Goal: Navigation & Orientation: Find specific page/section

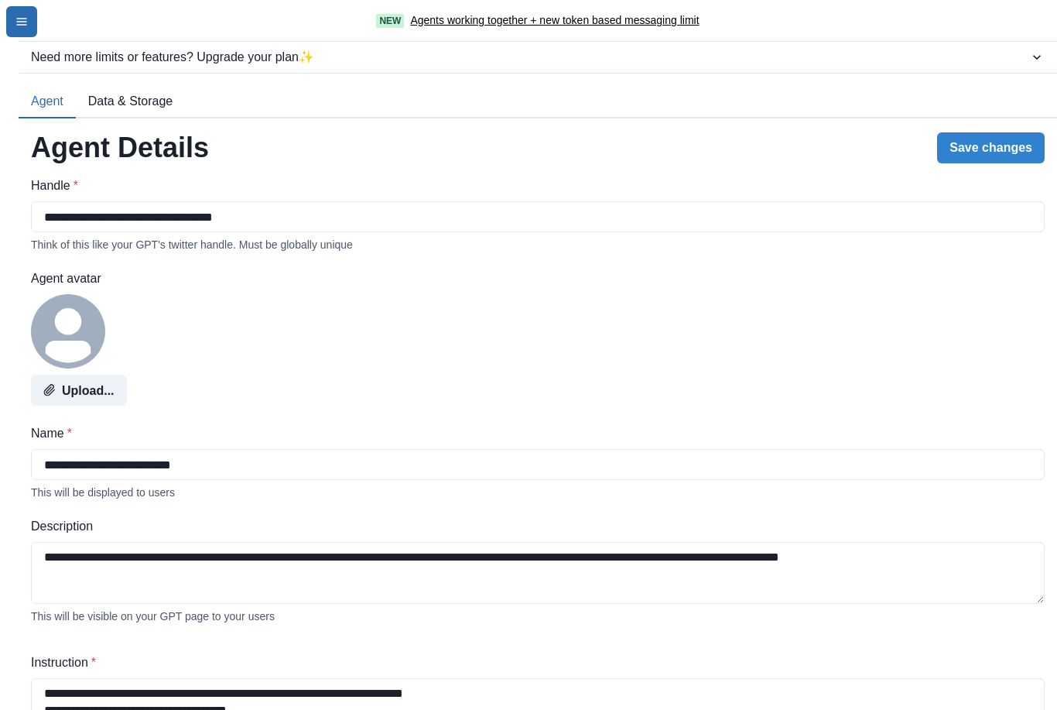
click at [30, 18] on button "menu-icon" at bounding box center [21, 21] width 31 height 31
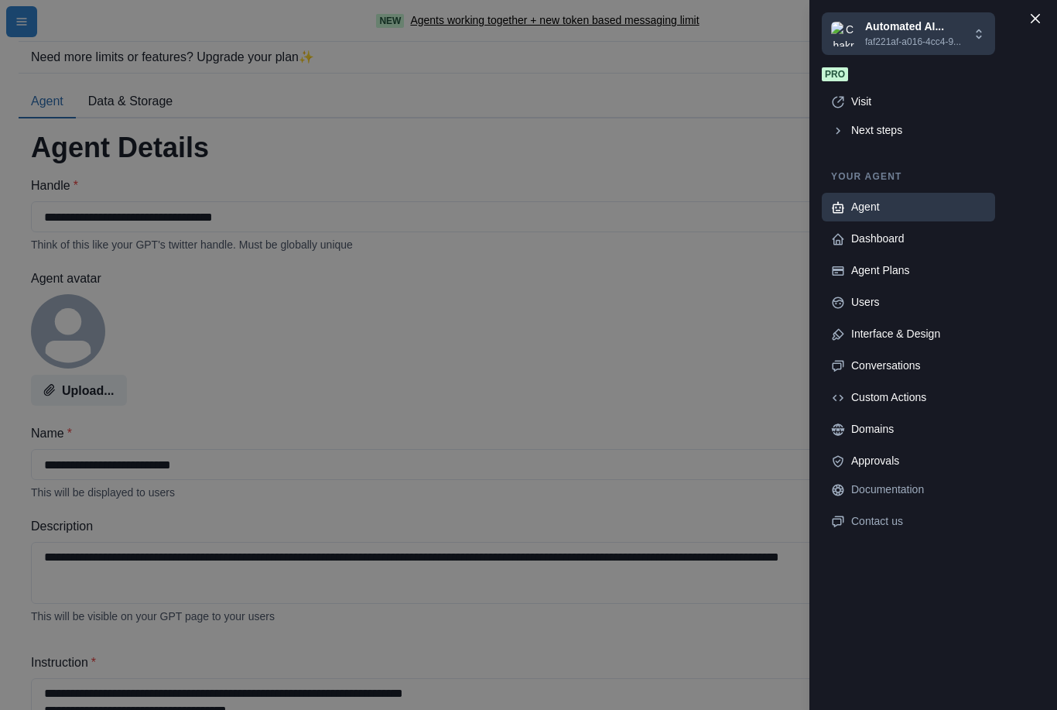
click at [916, 39] on p "faf221af-a016-4cc4-9..." at bounding box center [913, 42] width 96 height 14
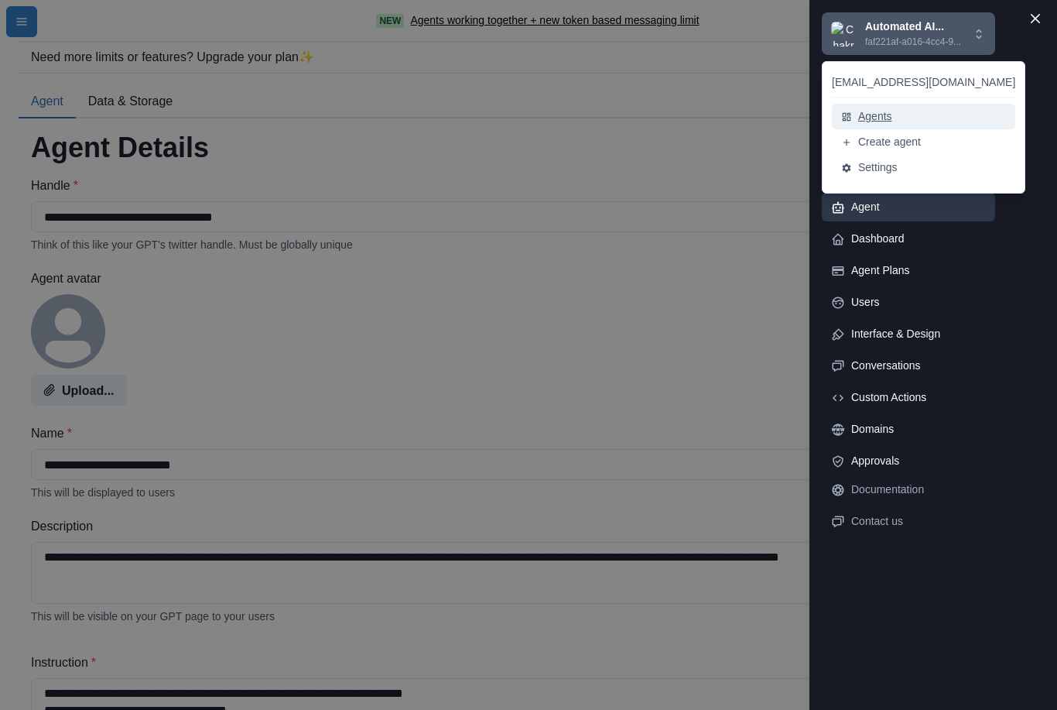
click at [878, 119] on button "Agents" at bounding box center [923, 117] width 183 height 26
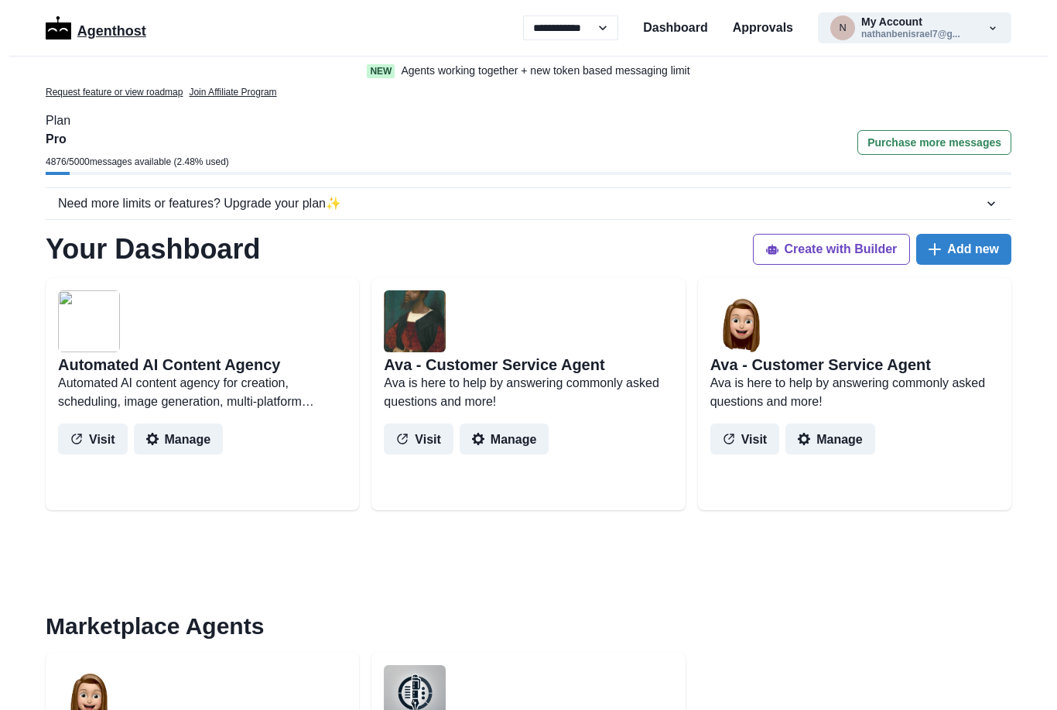
click at [118, 33] on p "Agenthost" at bounding box center [111, 28] width 69 height 27
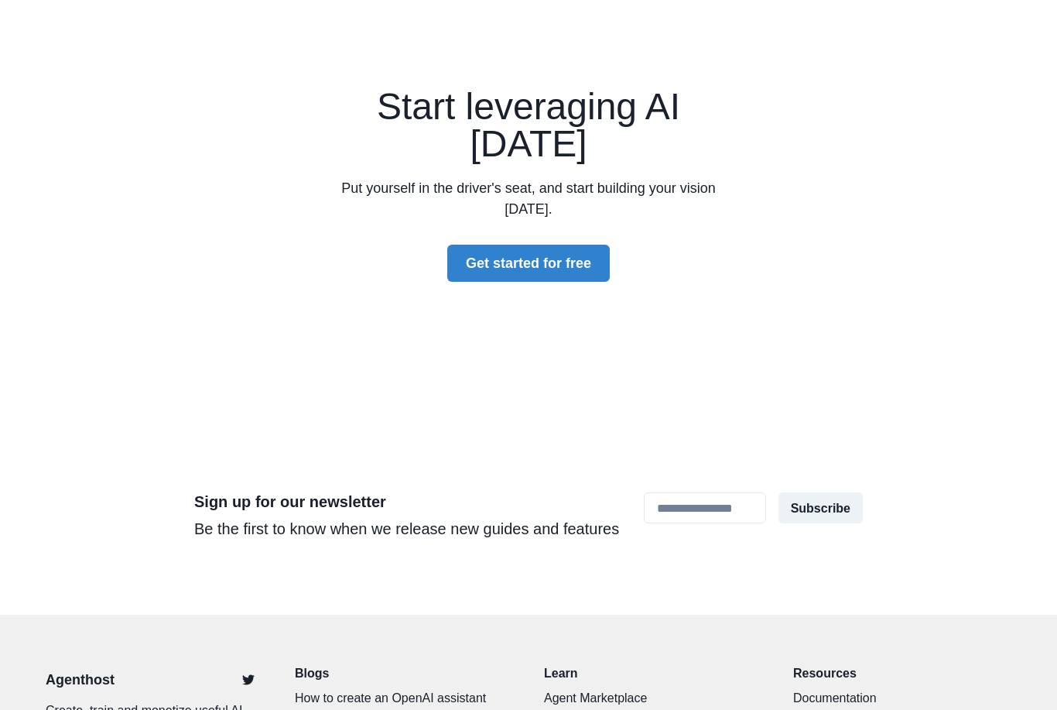
scroll to position [4534, 0]
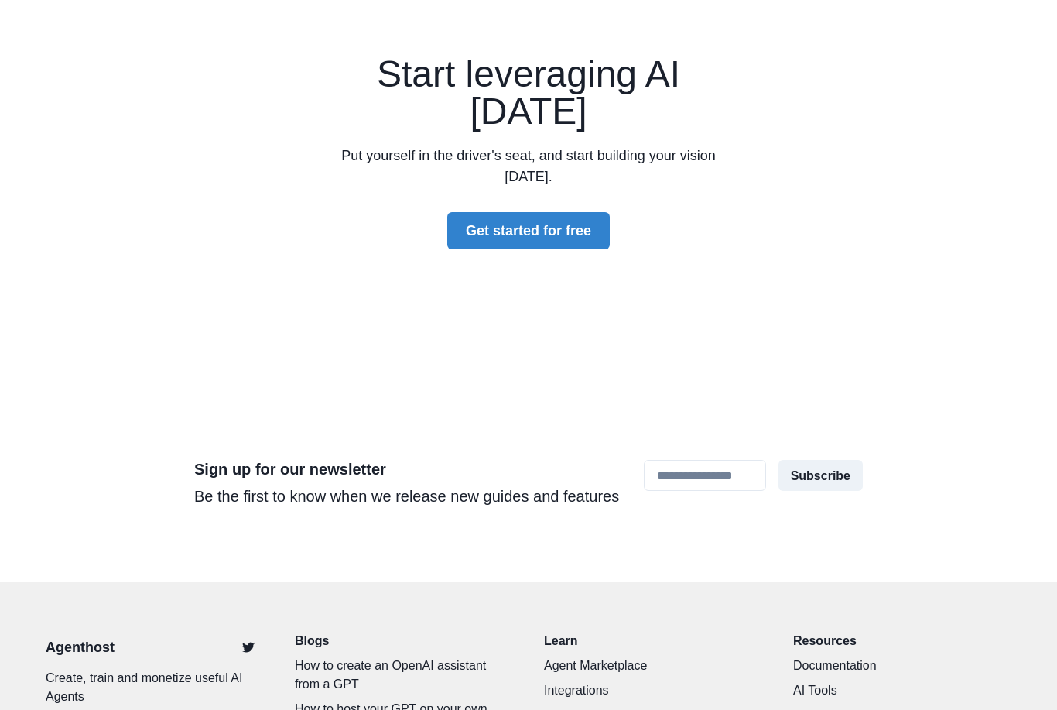
scroll to position [4534, 0]
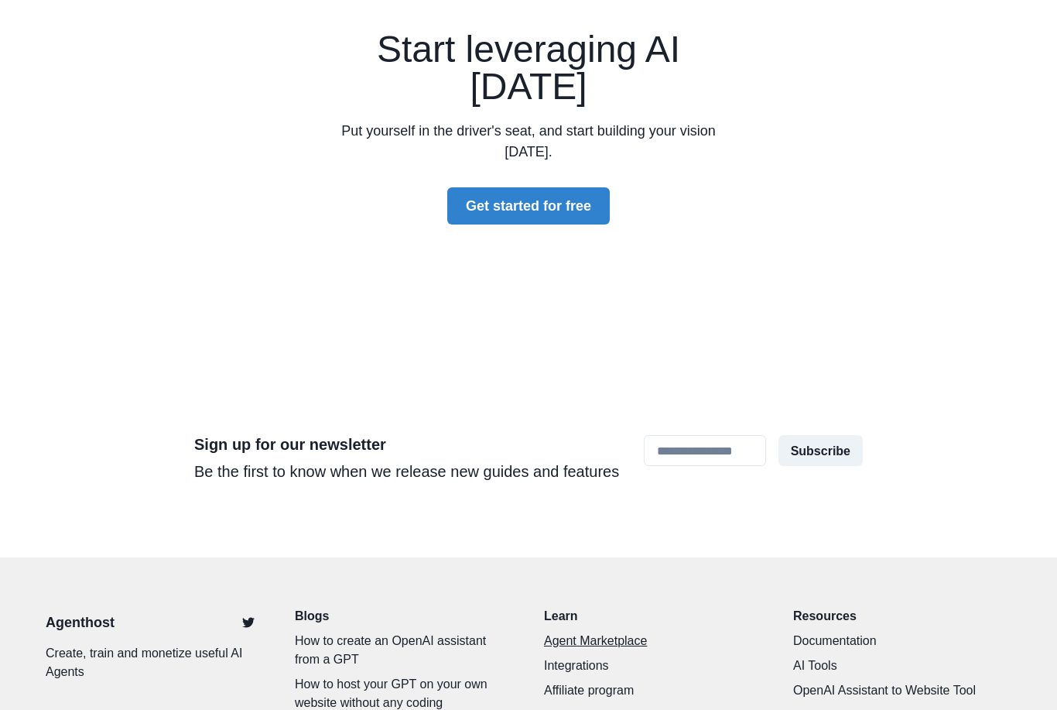
click at [599, 632] on link "Agent Marketplace" at bounding box center [653, 641] width 218 height 19
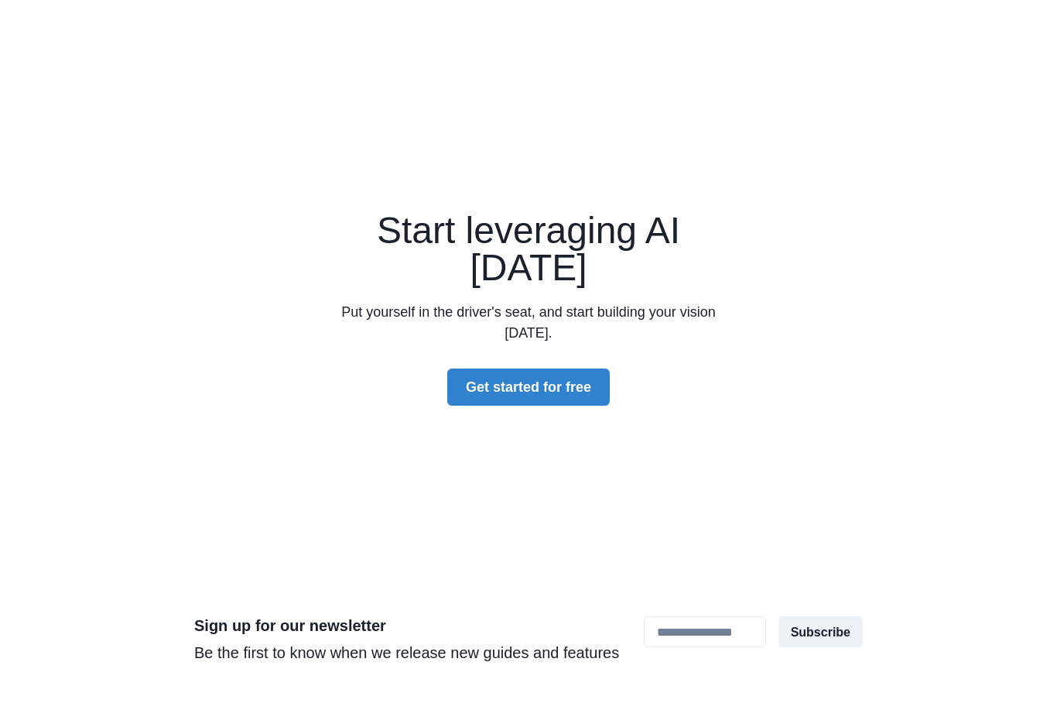
scroll to position [4534, 0]
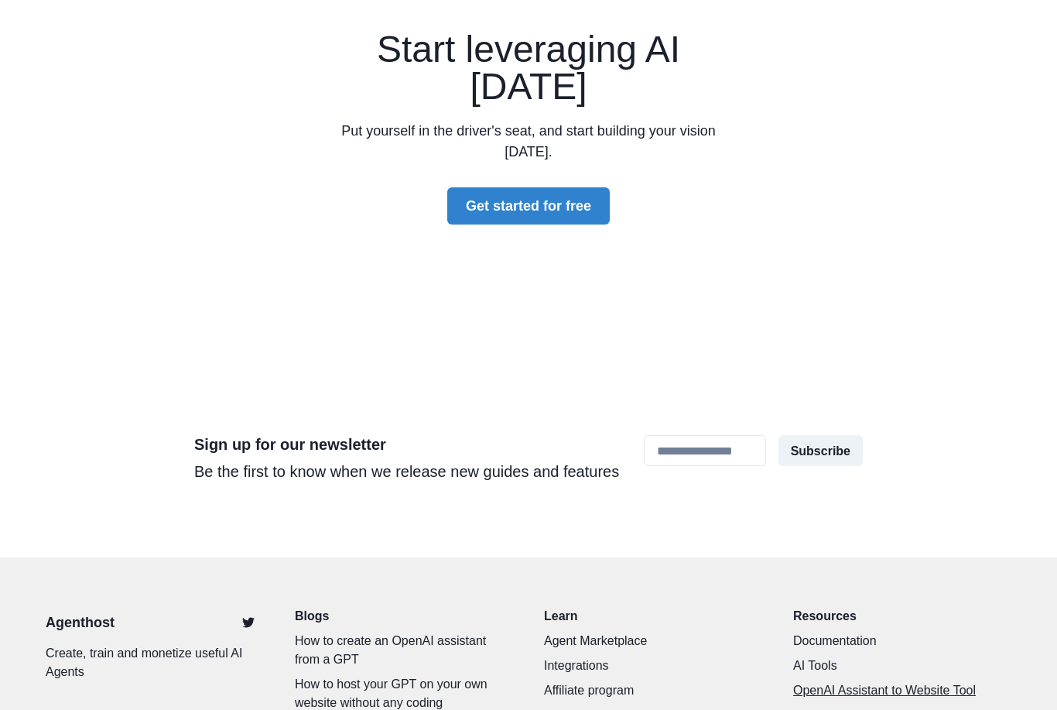
click at [877, 681] on link "OpenAI Assistant to Website Tool" at bounding box center [902, 690] width 218 height 19
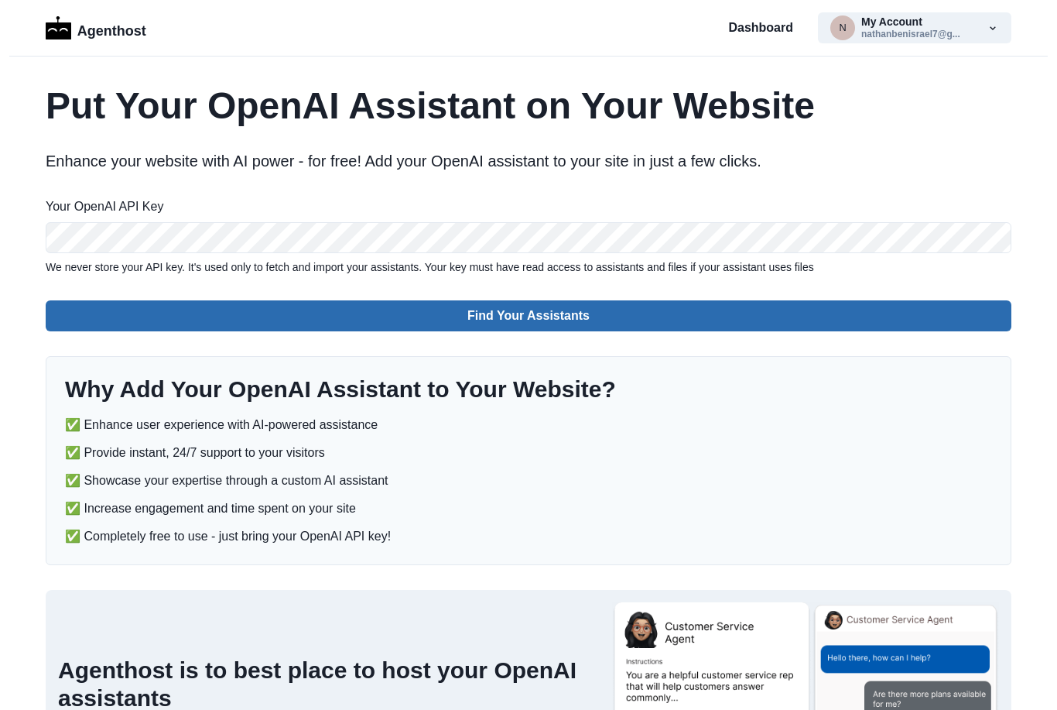
click at [686, 316] on button "Find Your Assistants" at bounding box center [529, 315] width 966 height 31
click at [644, 320] on button "Find Your Assistants" at bounding box center [529, 315] width 966 height 31
click at [546, 313] on button "Find Your Assistants" at bounding box center [529, 315] width 966 height 31
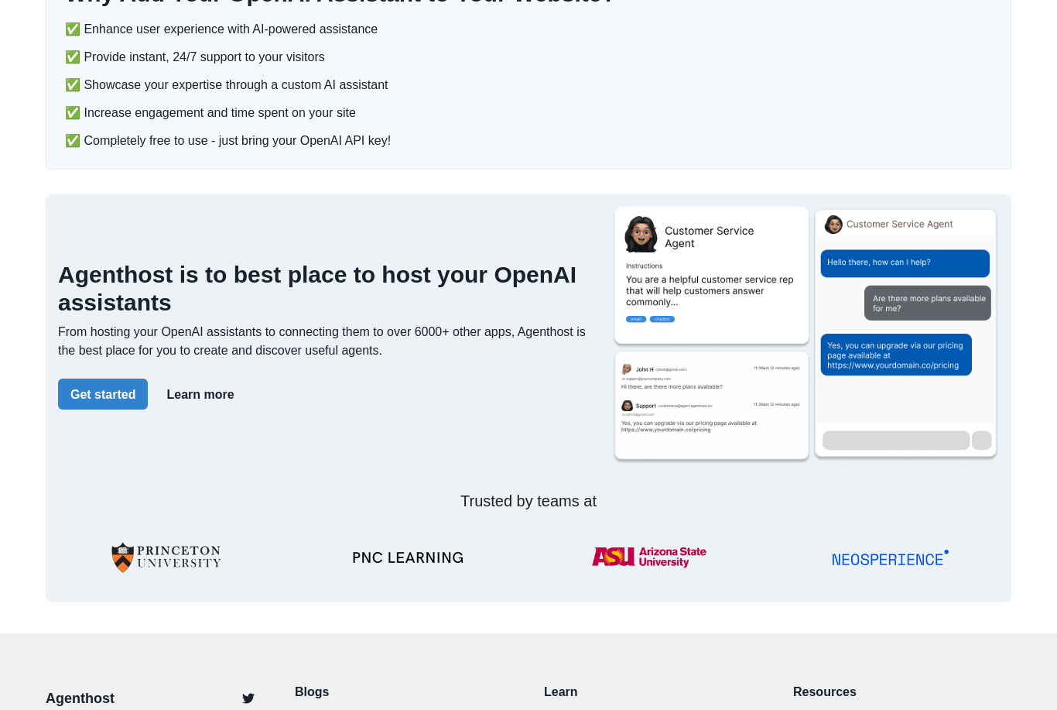
scroll to position [531, 0]
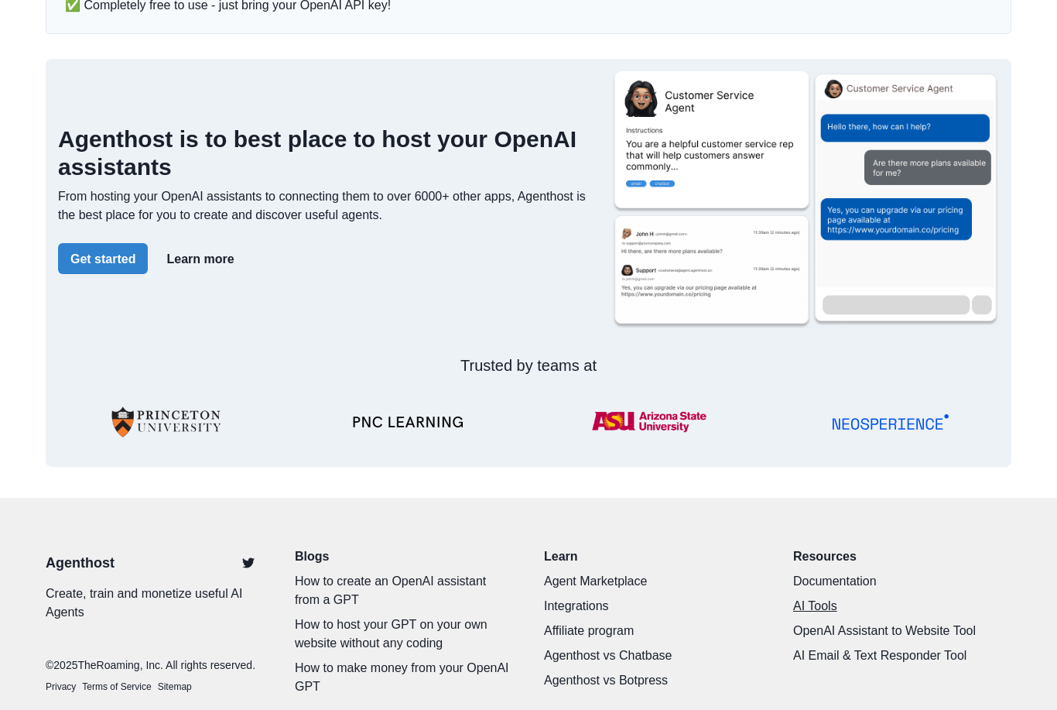
click at [817, 609] on link "AI Tools" at bounding box center [902, 606] width 218 height 19
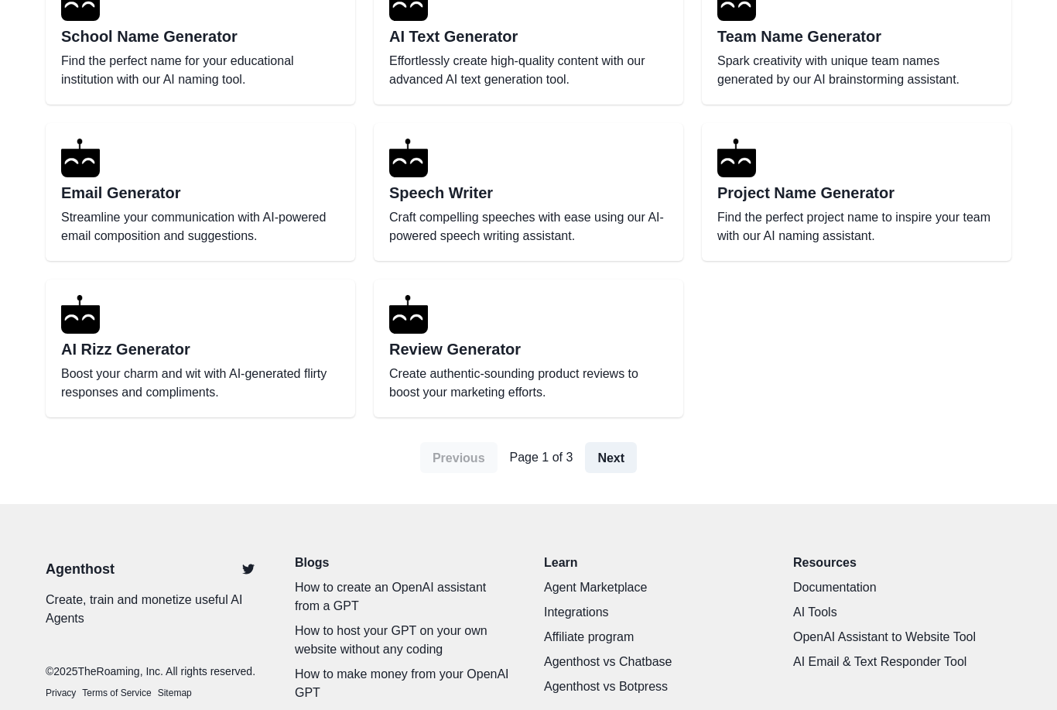
scroll to position [841, 0]
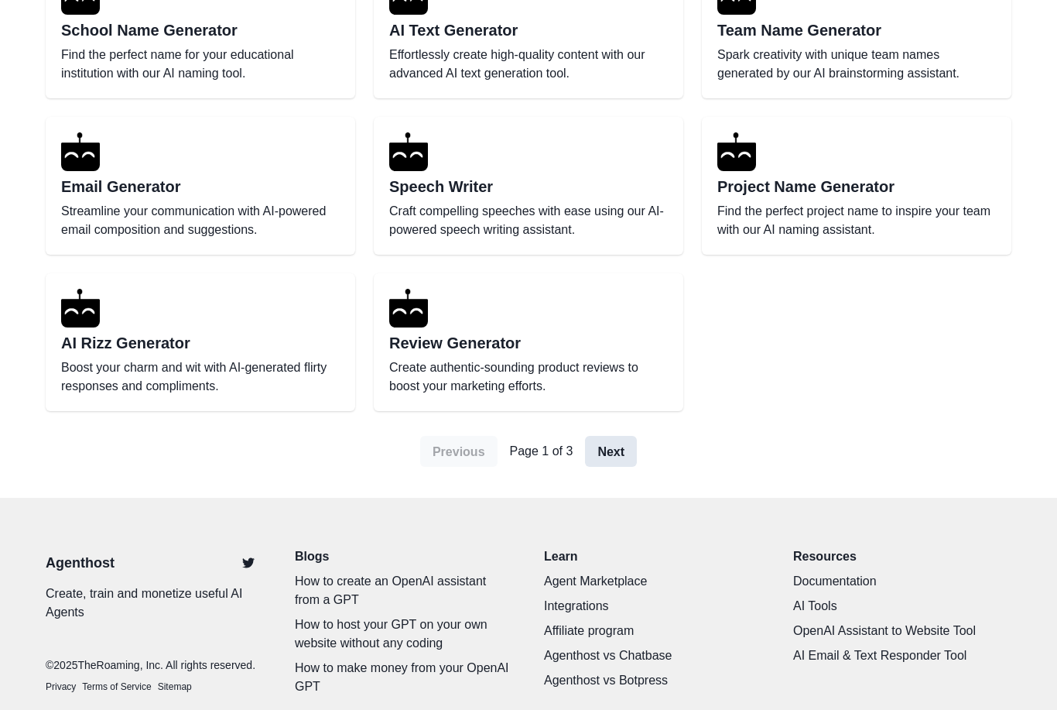
click at [613, 454] on link "Next" at bounding box center [611, 451] width 52 height 31
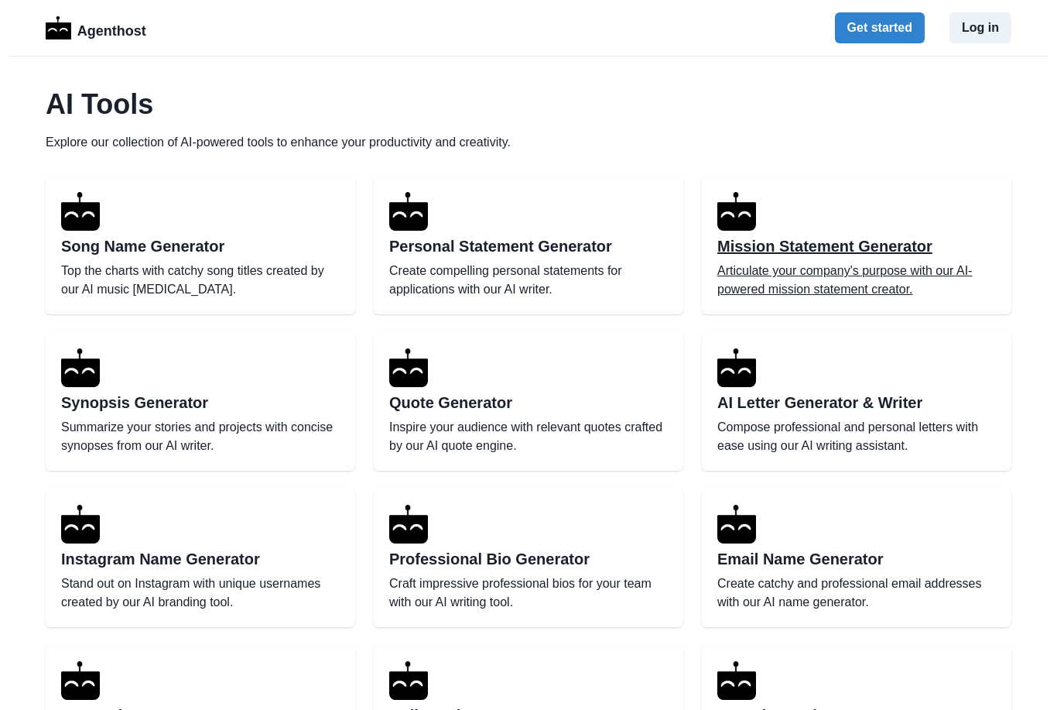
click at [837, 256] on div "Mission Statement Generator Articulate your company's purpose with our AI-power…" at bounding box center [857, 245] width 310 height 138
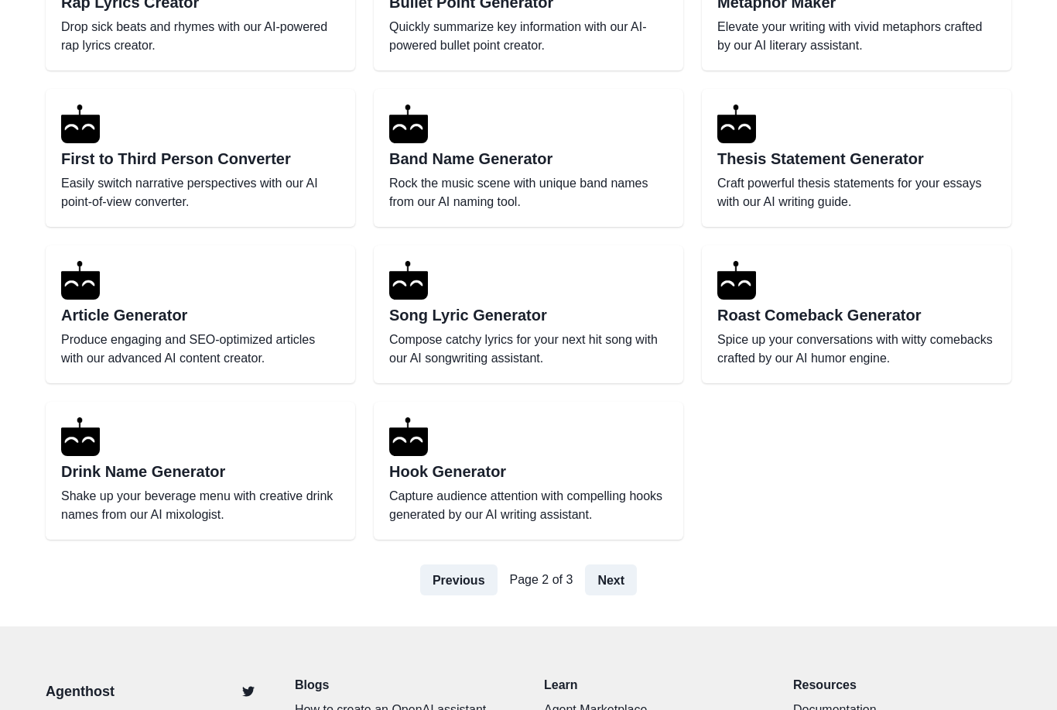
scroll to position [713, 0]
click at [604, 580] on link "Next" at bounding box center [611, 579] width 52 height 31
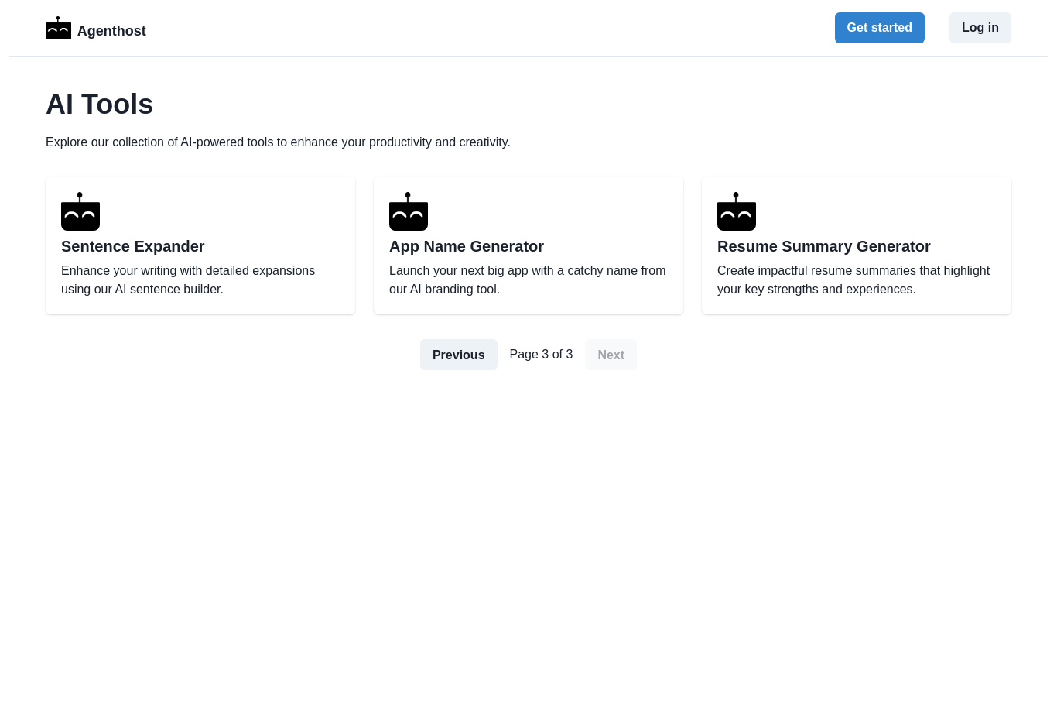
click at [693, 541] on div "AI Tools Explore our collection of AI-powered tools to enhance your productivit…" at bounding box center [528, 521] width 991 height 929
click at [467, 357] on link "Previous" at bounding box center [458, 354] width 77 height 31
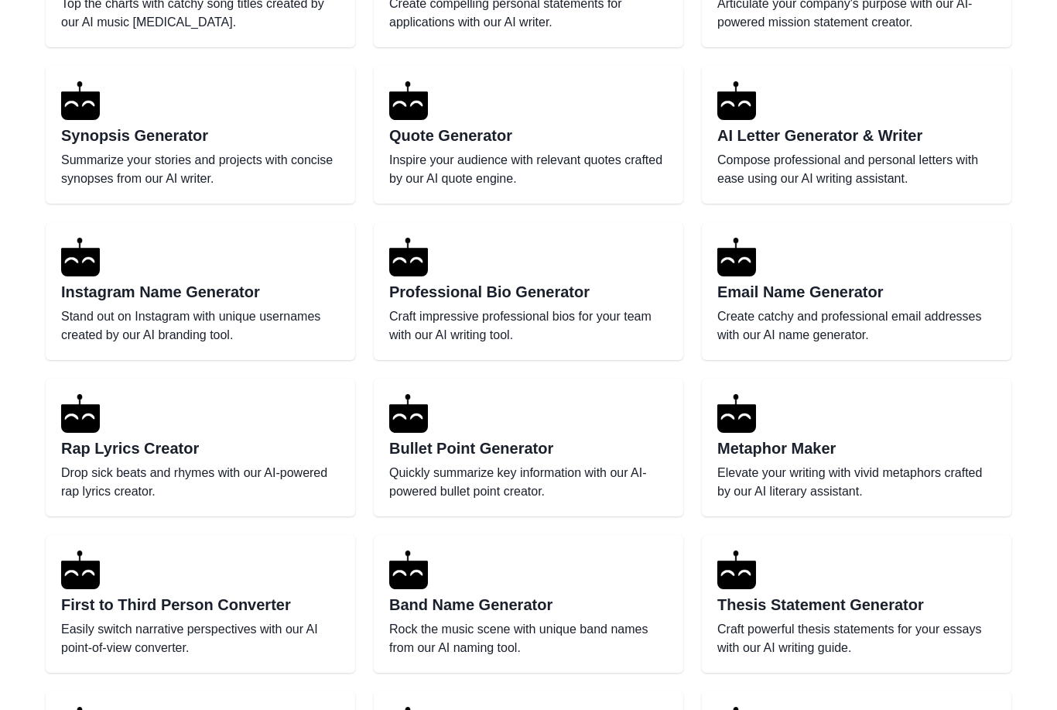
scroll to position [268, 0]
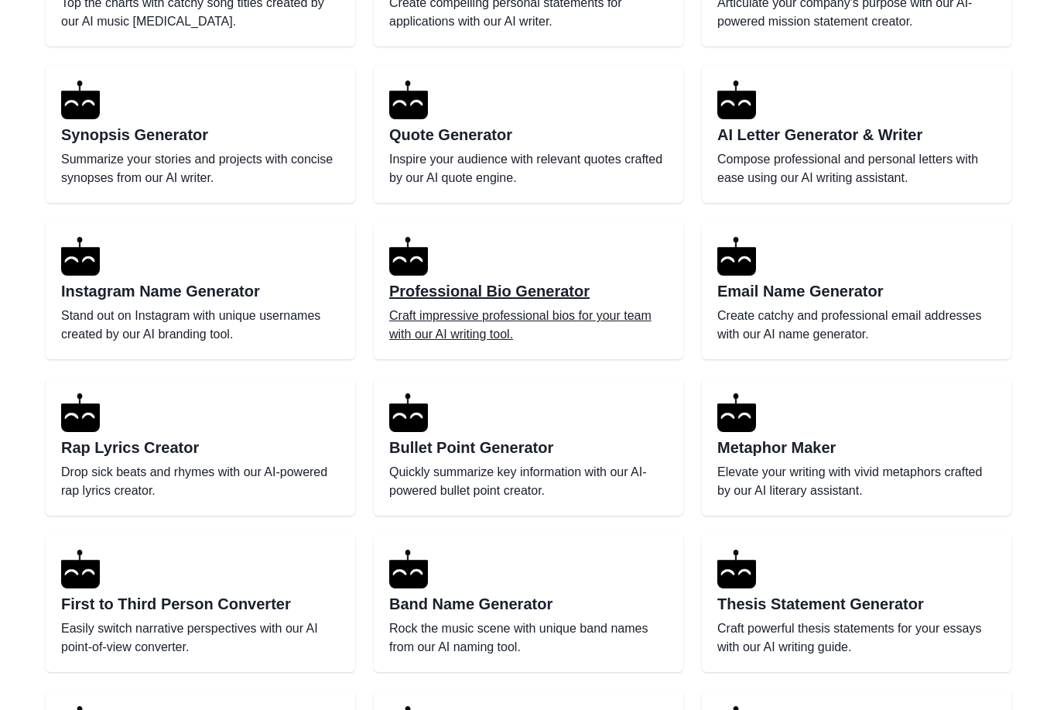
click at [507, 292] on h2 "Professional Bio Generator" at bounding box center [528, 291] width 279 height 19
